Goal: Submit feedback/report problem

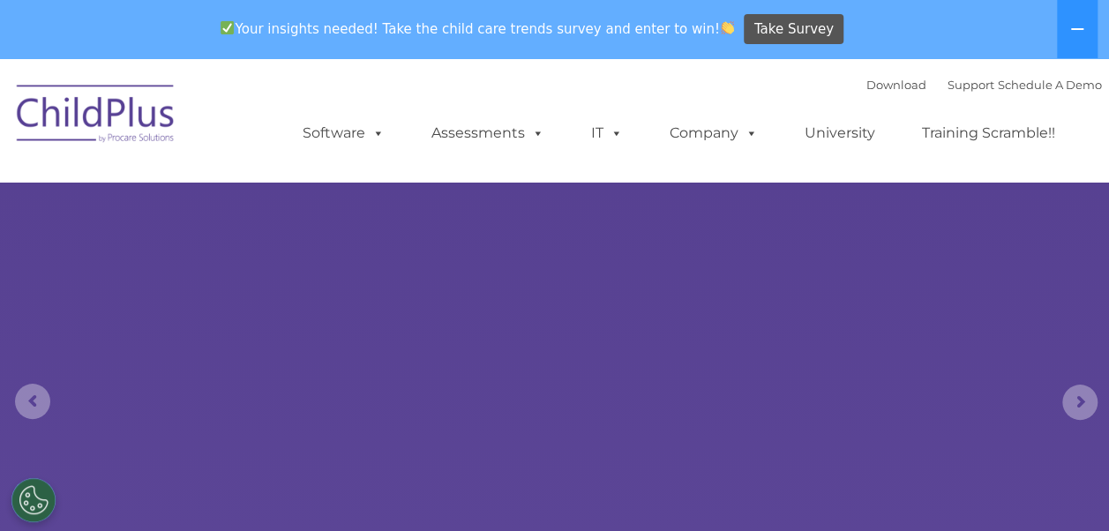
select select "MEDIUM"
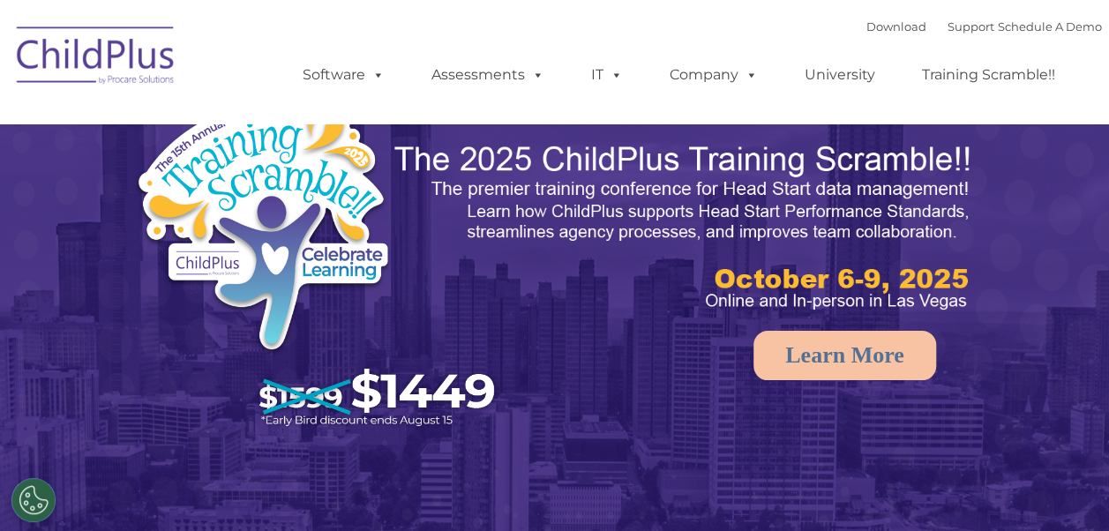
select select "MEDIUM"
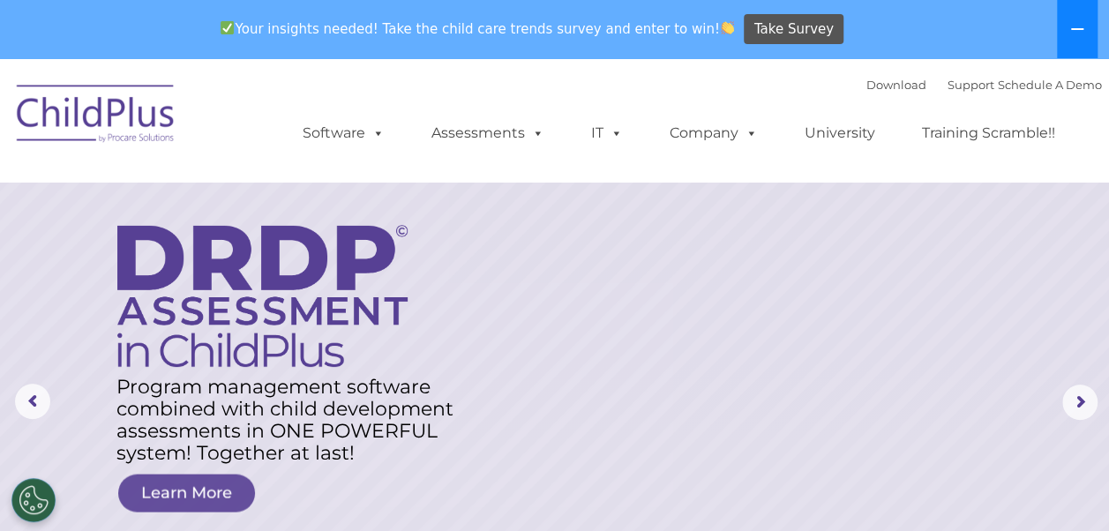
click at [1075, 31] on icon at bounding box center [1077, 29] width 14 height 14
